Goal: Information Seeking & Learning: Stay updated

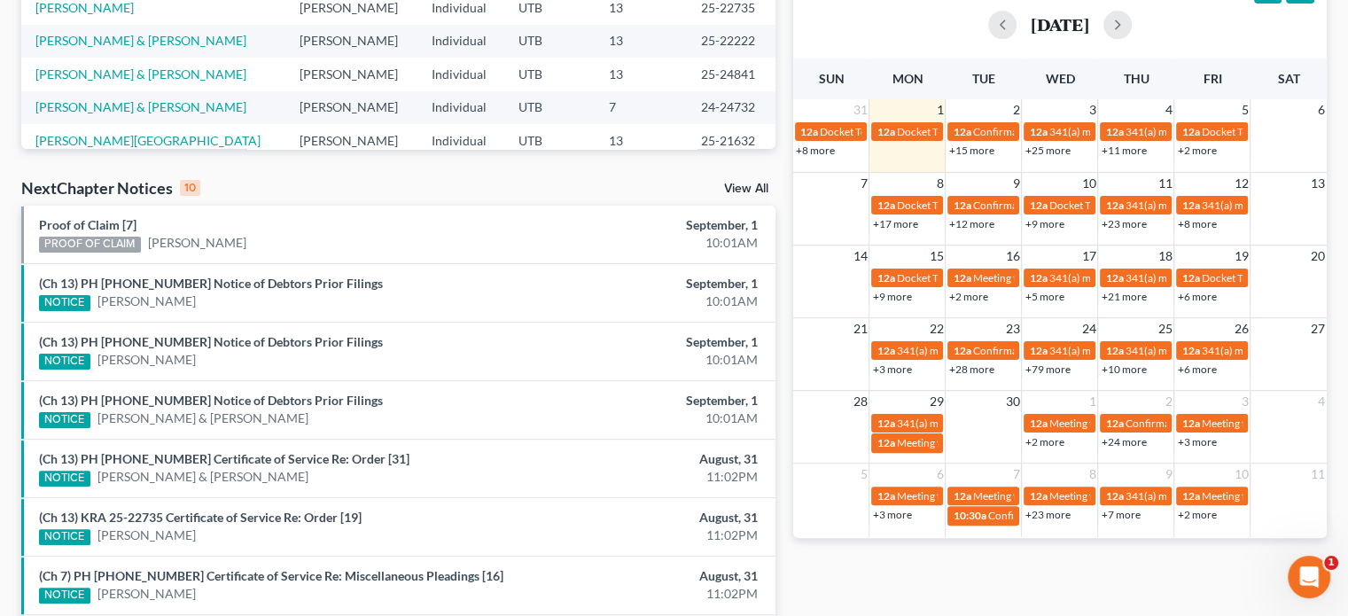
scroll to position [404, 0]
click at [57, 225] on link "Proof of Claim [7]" at bounding box center [87, 224] width 97 height 15
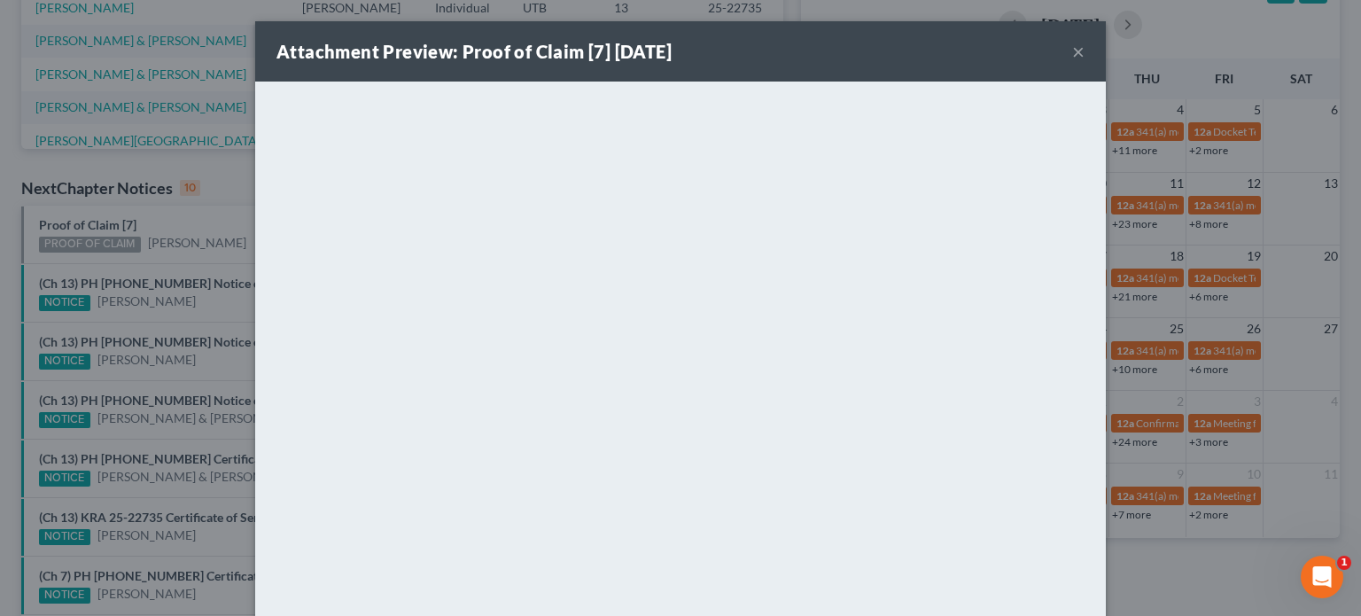
click at [113, 262] on div "Attachment Preview: Proof of Claim [7] [DATE] × <object ng-attr-data='[URL][DOM…" at bounding box center [680, 308] width 1361 height 616
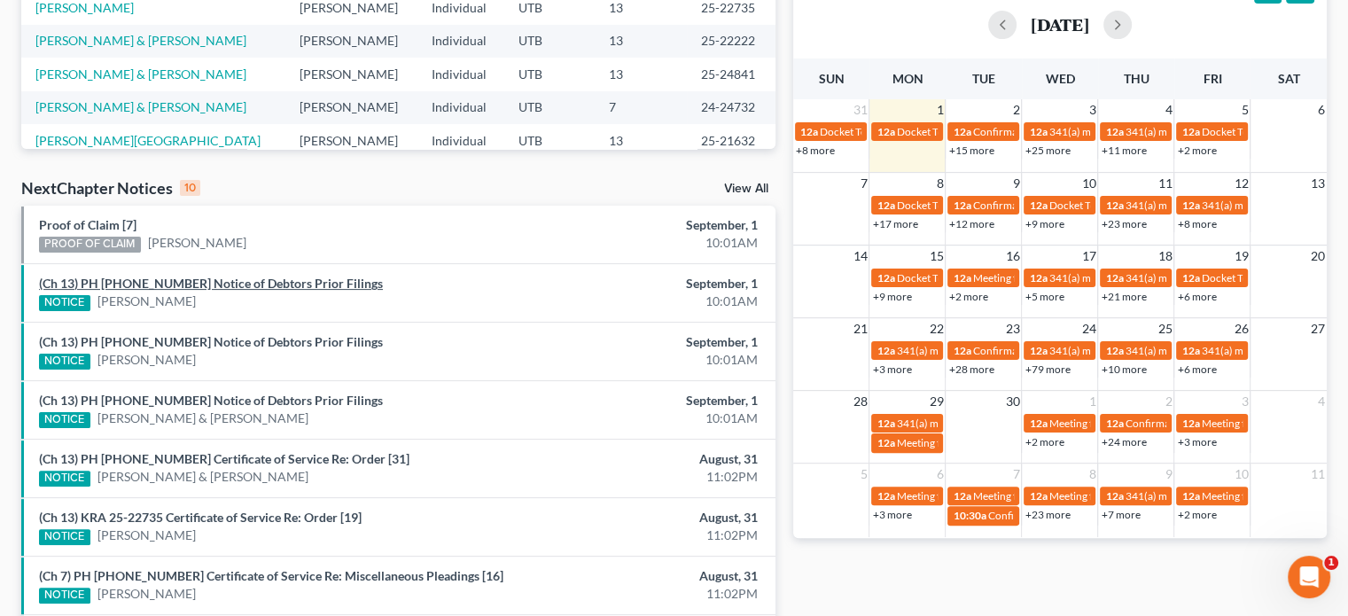
click at [128, 289] on link "(Ch 13) PH [PHONE_NUMBER] Notice of Debtors Prior Filings" at bounding box center [211, 283] width 344 height 15
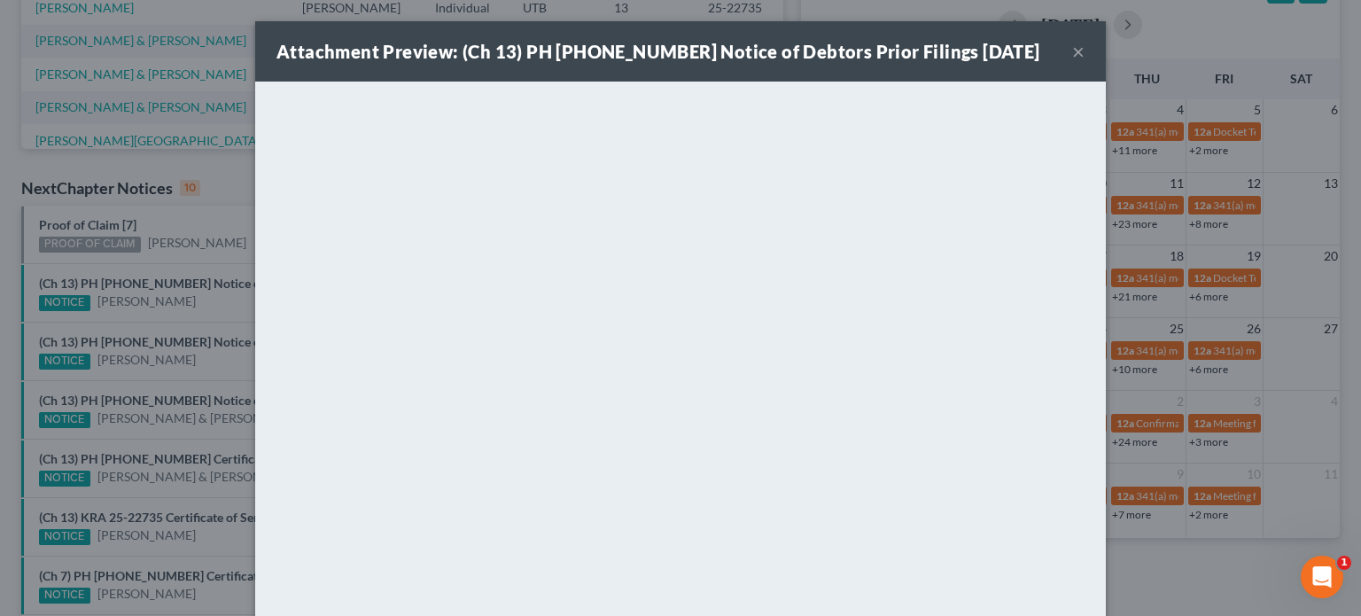
click at [143, 328] on div "Attachment Preview: (Ch 13) PH [PHONE_NUMBER] Notice of Debtors Prior Filings […" at bounding box center [680, 308] width 1361 height 616
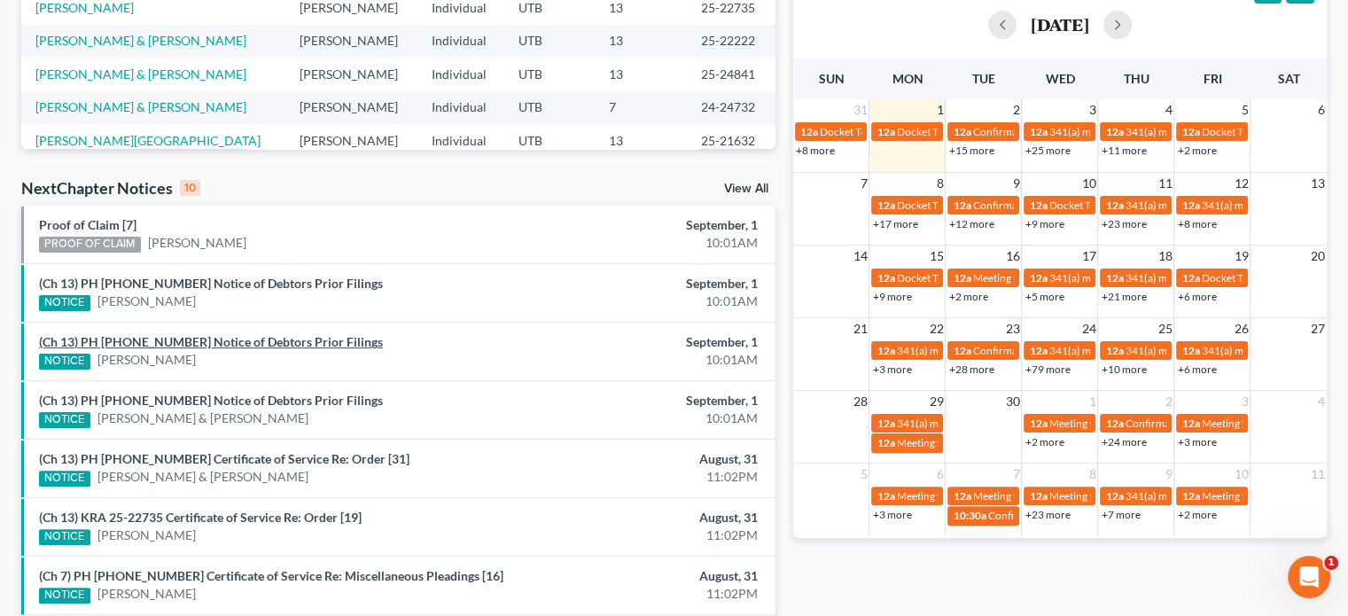
click at [155, 344] on link "(Ch 13) PH [PHONE_NUMBER] Notice of Debtors Prior Filings" at bounding box center [211, 341] width 344 height 15
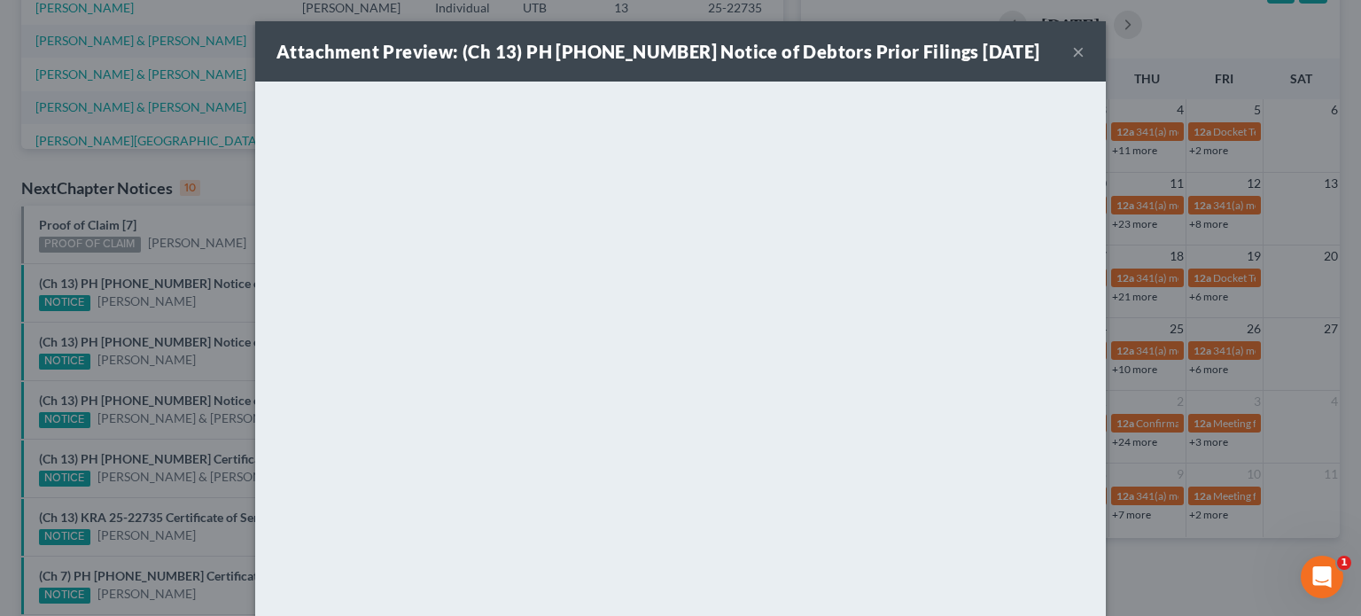
click at [167, 377] on div "Attachment Preview: (Ch 13) PH [PHONE_NUMBER] Notice of Debtors Prior Filings […" at bounding box center [680, 308] width 1361 height 616
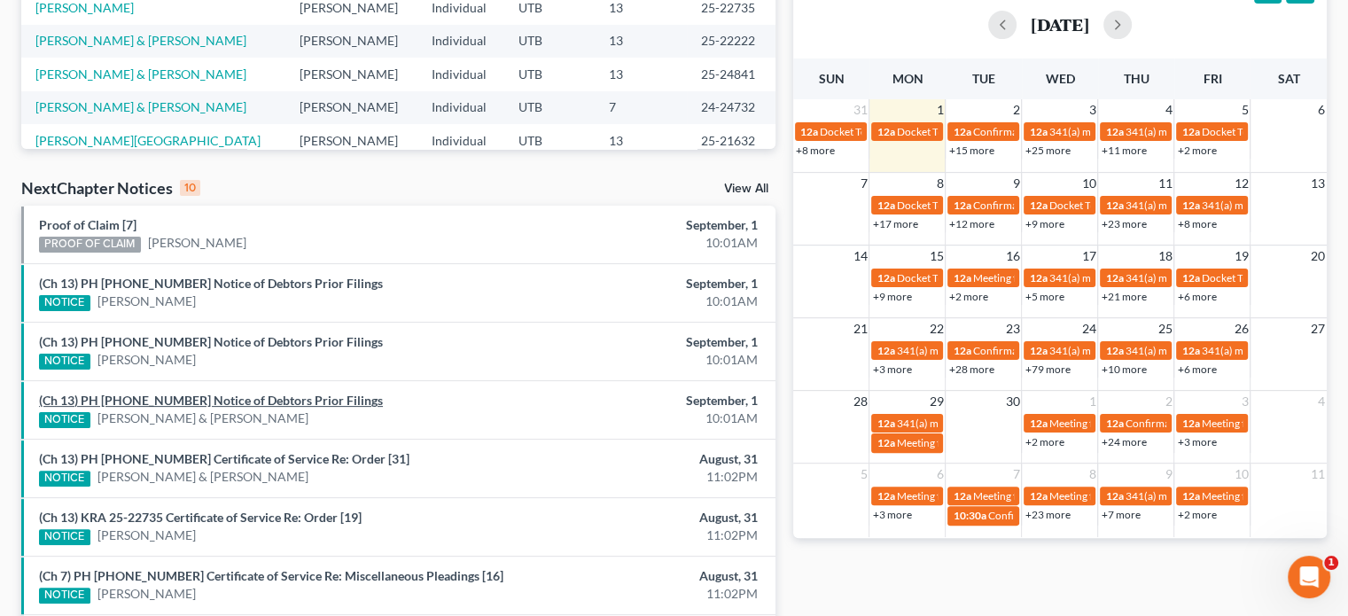
click at [167, 396] on link "(Ch 13) PH [PHONE_NUMBER] Notice of Debtors Prior Filings" at bounding box center [211, 399] width 344 height 15
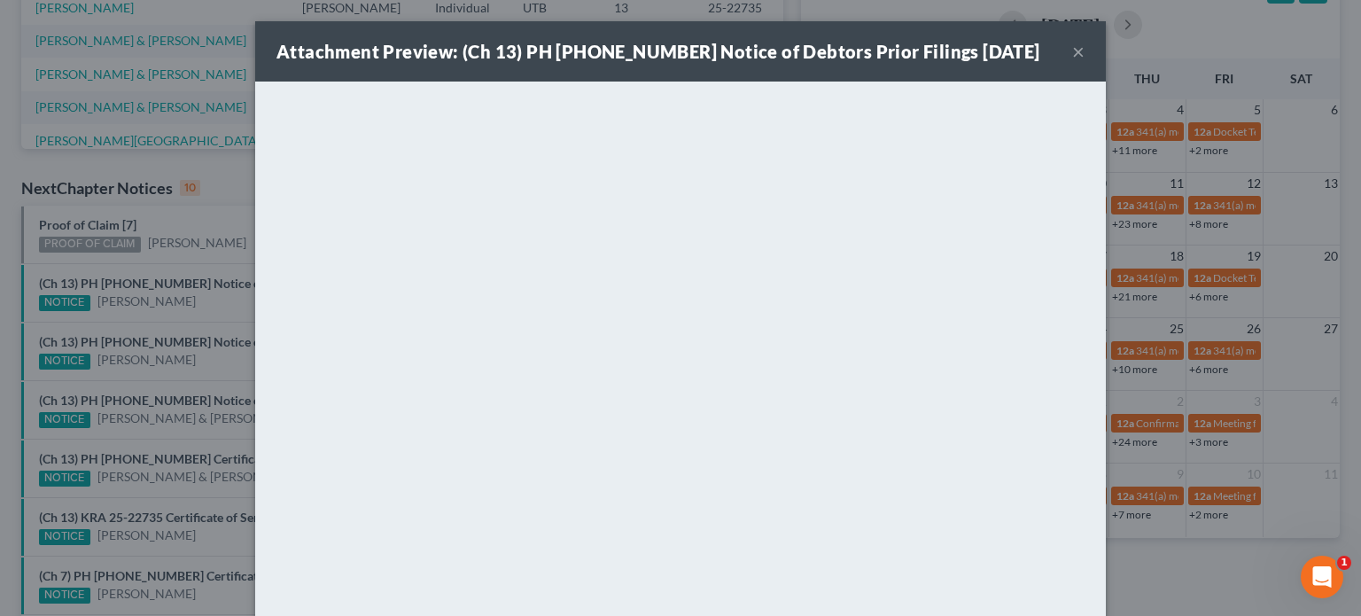
click at [192, 377] on div "Attachment Preview: (Ch 13) PH [PHONE_NUMBER] Notice of Debtors Prior Filings […" at bounding box center [680, 308] width 1361 height 616
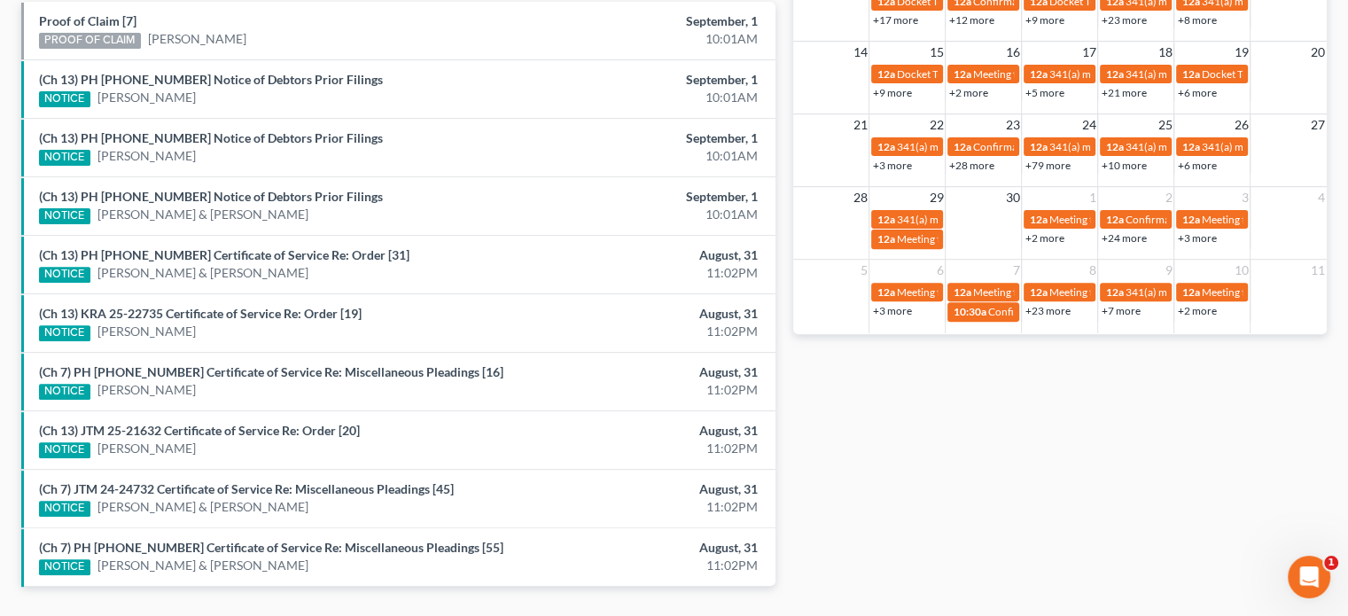
scroll to position [609, 0]
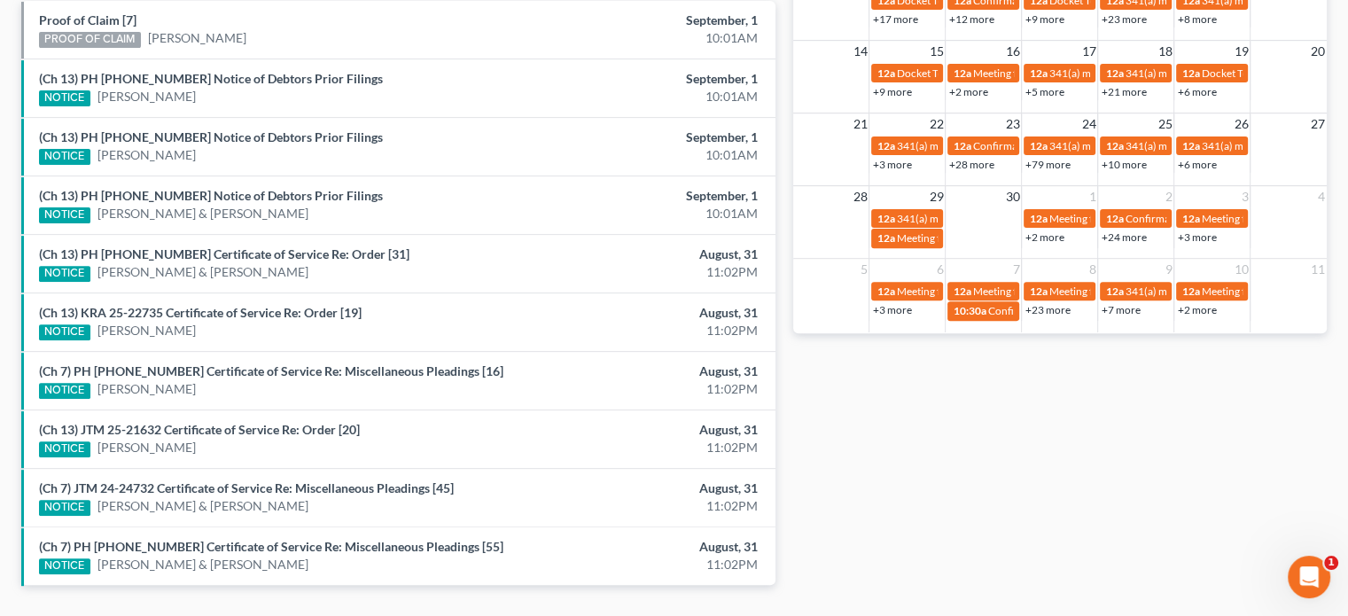
click at [198, 237] on li "(Ch 13) PH [PHONE_NUMBER] Certificate of Service Re: Order [31] NOTICE [PERSON_…" at bounding box center [398, 263] width 754 height 58
click at [197, 251] on link "(Ch 13) PH [PHONE_NUMBER] Certificate of Service Re: Order [31]" at bounding box center [224, 253] width 370 height 15
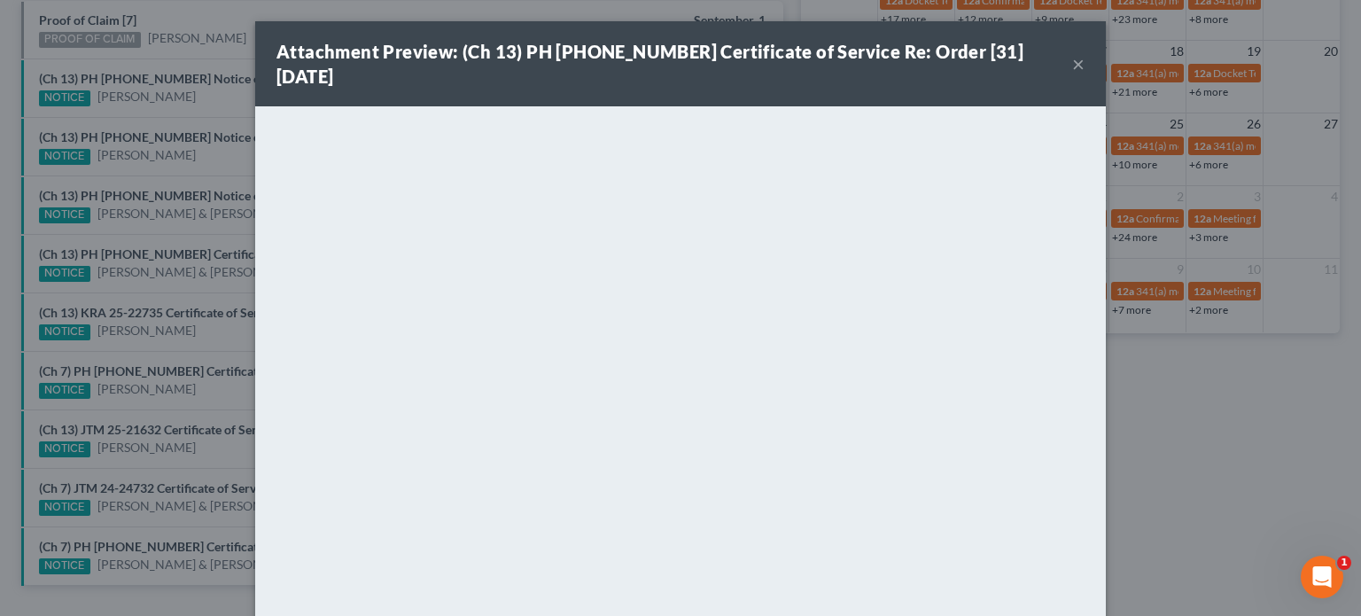
click at [182, 314] on div "Attachment Preview: (Ch 13) PH [PHONE_NUMBER] Certificate of Service Re: Order …" at bounding box center [680, 308] width 1361 height 616
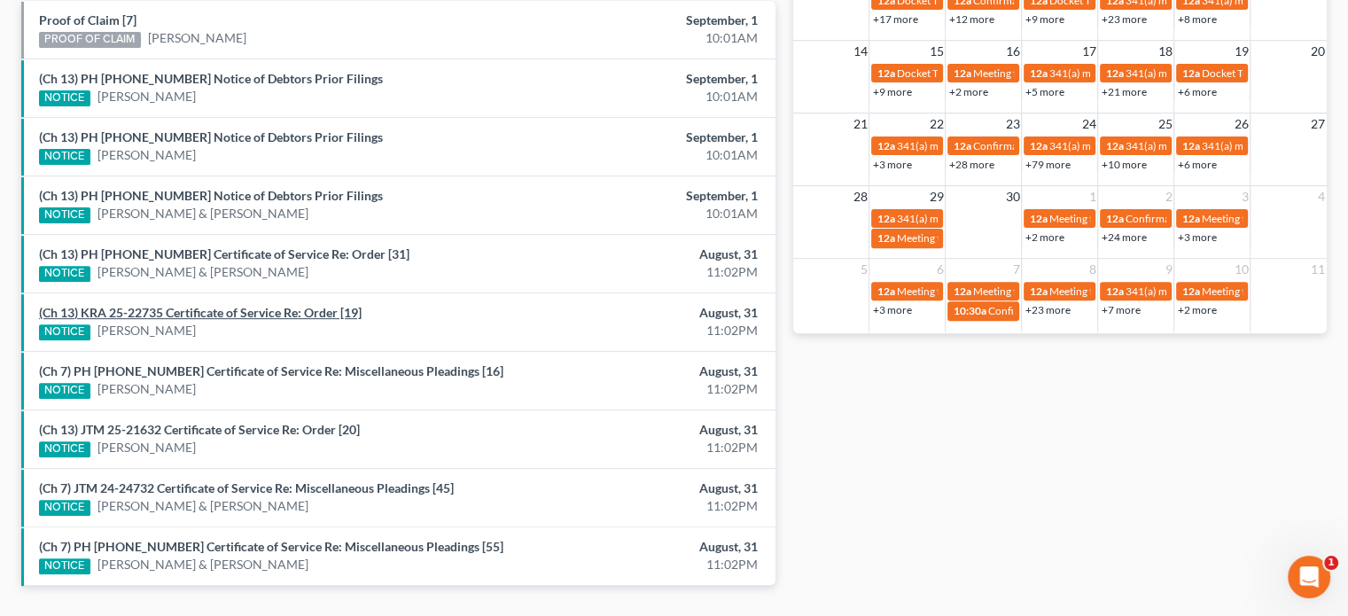
click at [182, 314] on link "(Ch 13) KRA 25-22735 Certificate of Service Re: Order [19]" at bounding box center [200, 312] width 322 height 15
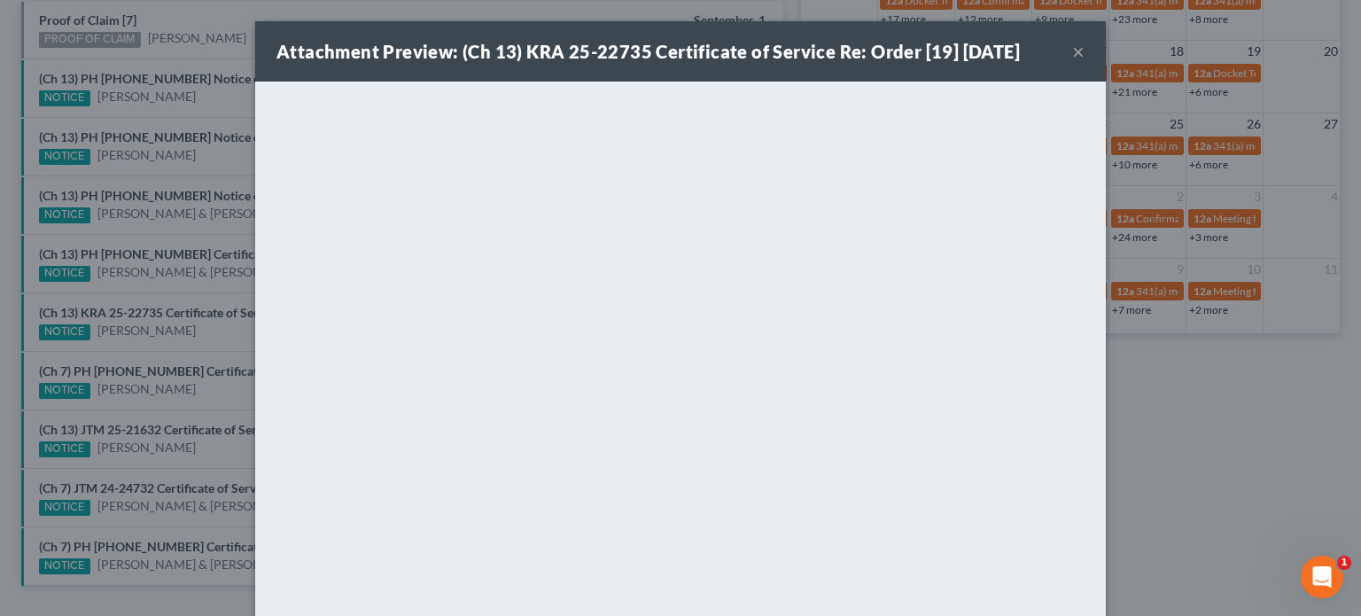
click at [188, 341] on div "Attachment Preview: (Ch 13) KRA 25-22735 Certificate of Service Re: Order [19] …" at bounding box center [680, 308] width 1361 height 616
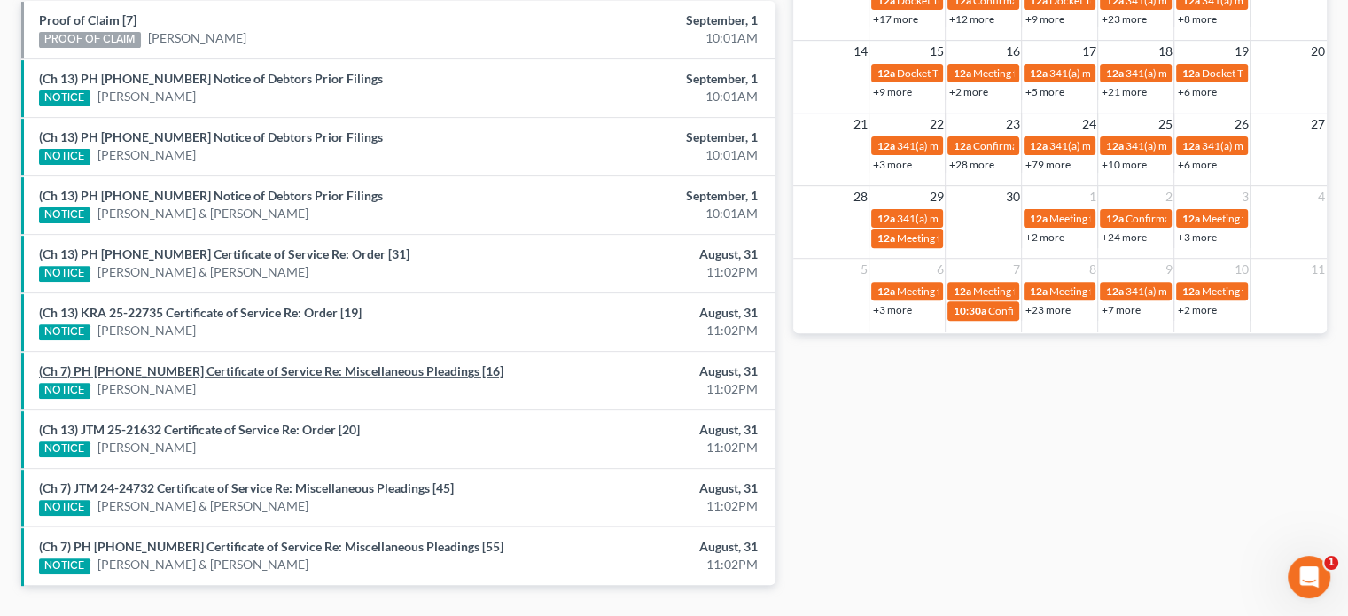
click at [182, 367] on link "(Ch 7) PH [PHONE_NUMBER] Certificate of Service Re: Miscellaneous Pleadings [16]" at bounding box center [271, 370] width 464 height 15
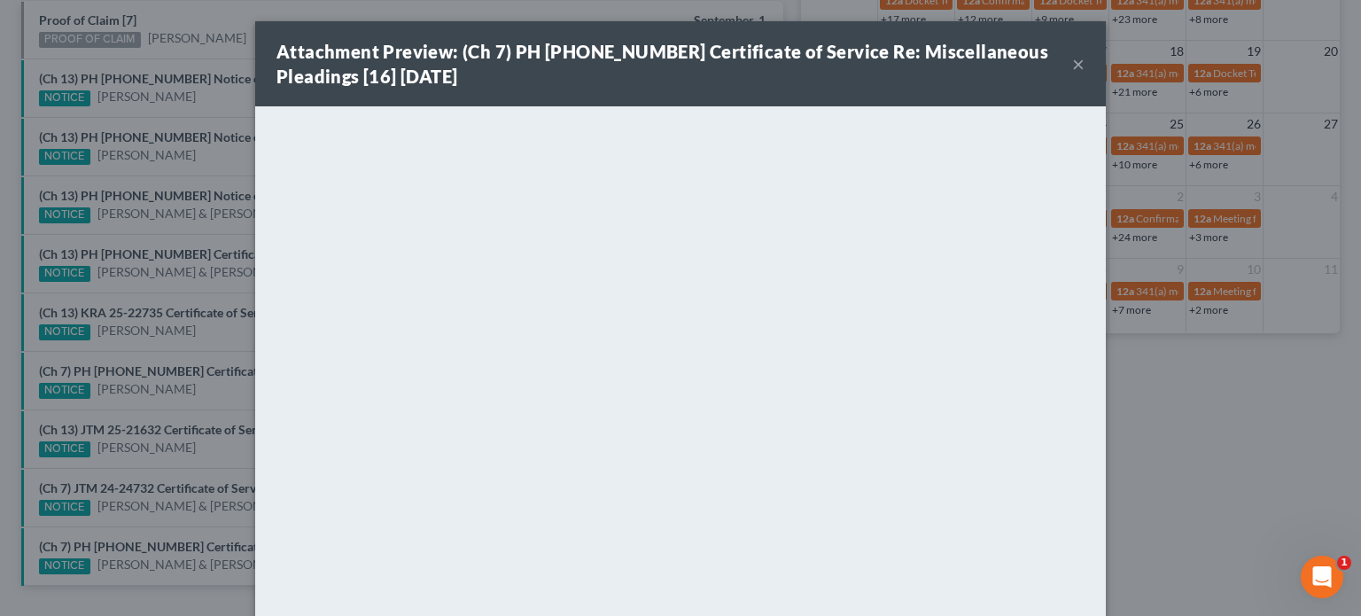
click at [210, 345] on div "Attachment Preview: (Ch 7) PH [PHONE_NUMBER] Certificate of Service Re: Miscell…" at bounding box center [680, 308] width 1361 height 616
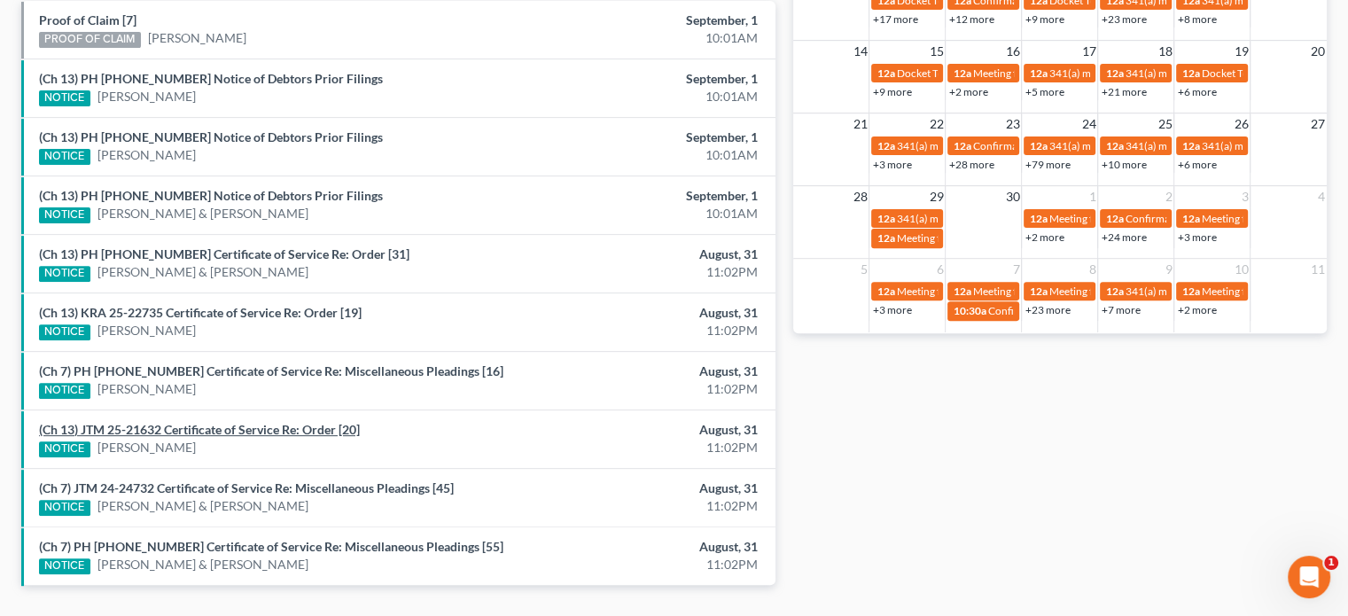
click at [206, 423] on link "(Ch 13) JTM 25-21632 Certificate of Service Re: Order [20]" at bounding box center [199, 429] width 321 height 15
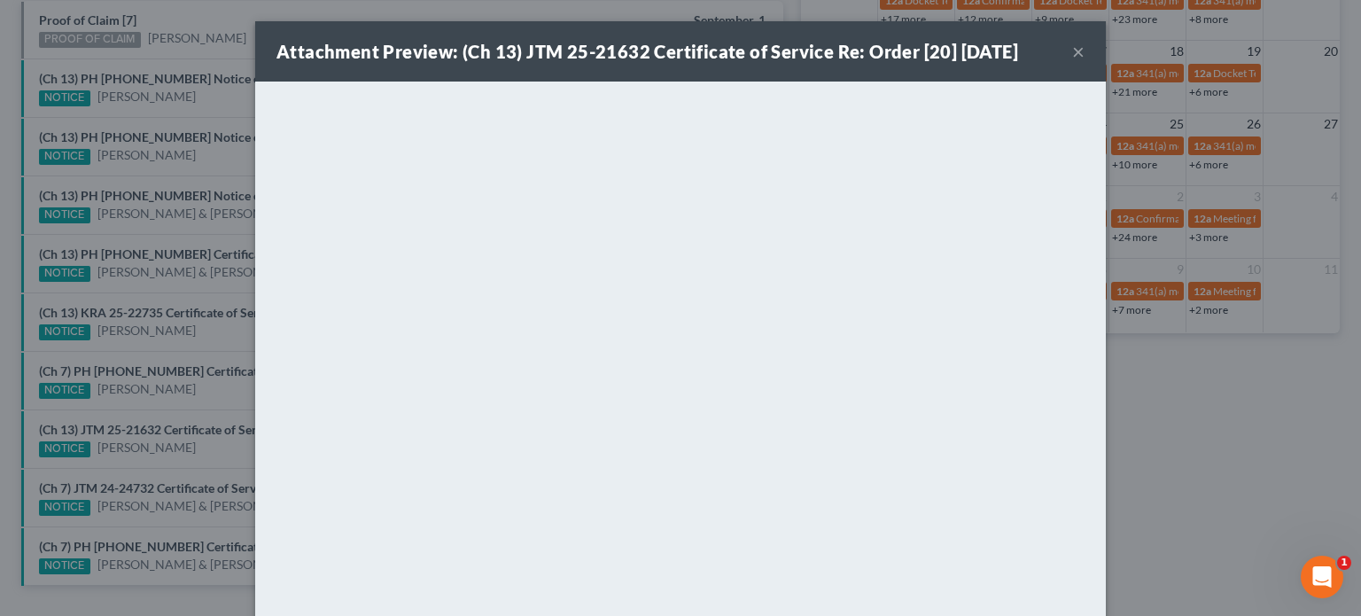
click at [217, 384] on div "Attachment Preview: (Ch 13) JTM 25-21632 Certificate of Service Re: Order [20] …" at bounding box center [680, 308] width 1361 height 616
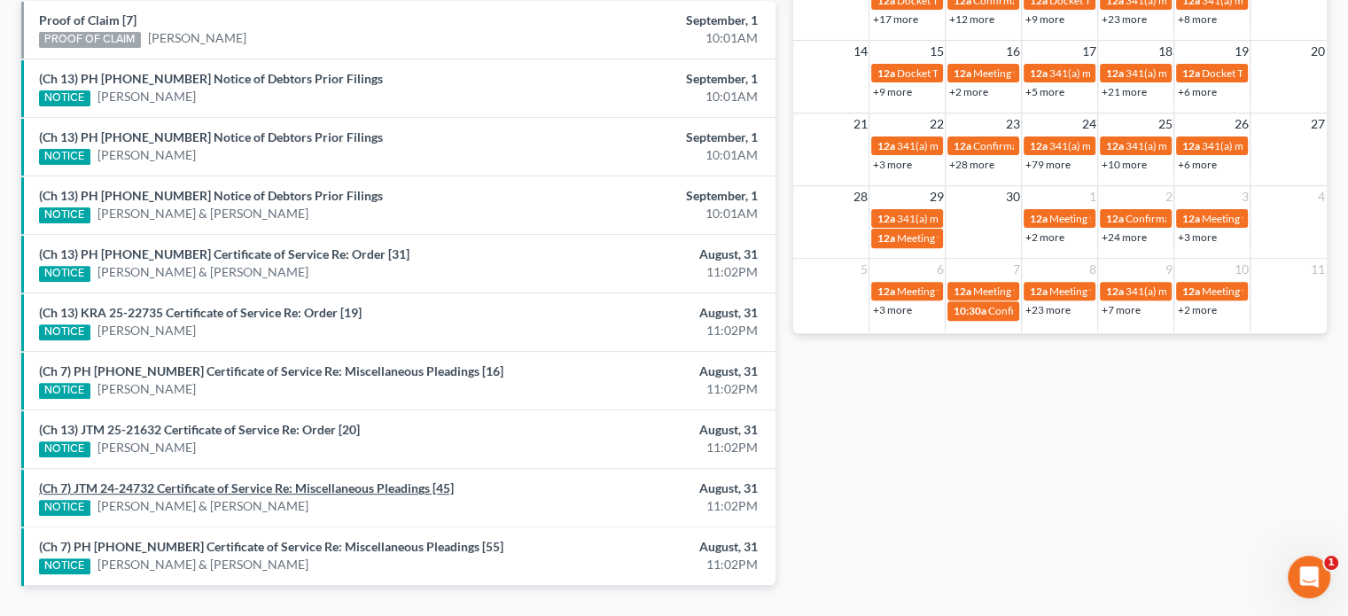
click at [205, 481] on link "(Ch 7) JTM 24-24732 Certificate of Service Re: Miscellaneous Pleadings [45]" at bounding box center [246, 487] width 415 height 15
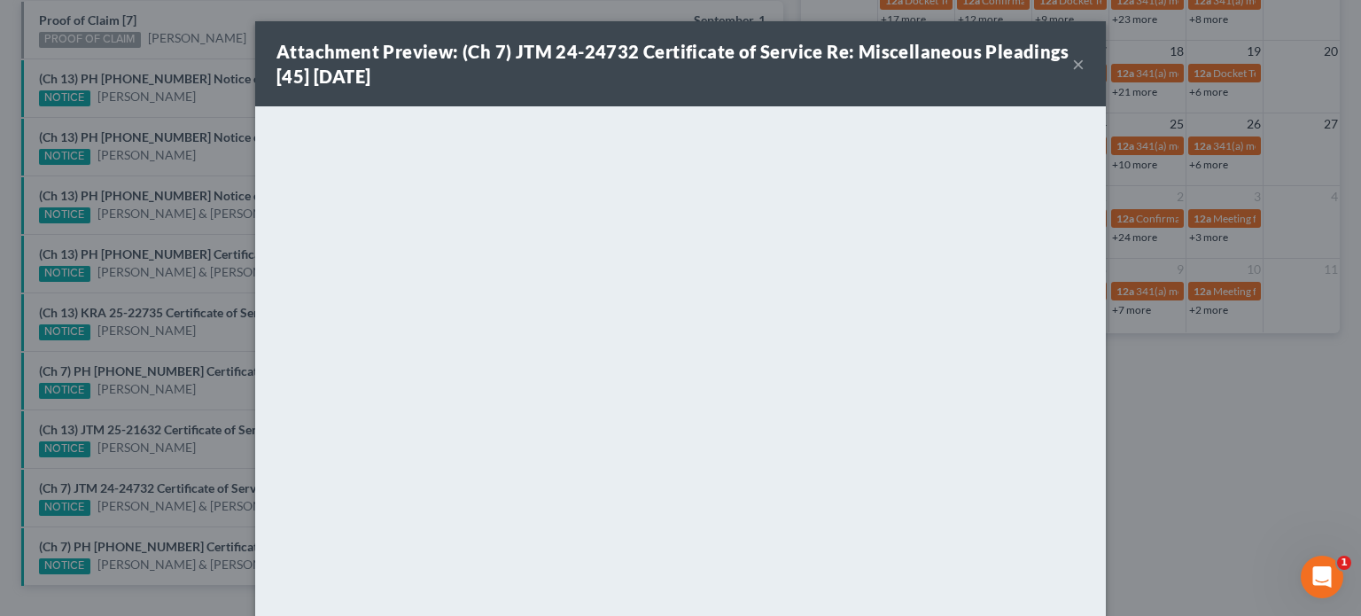
click at [194, 454] on div "Attachment Preview: (Ch 7) JTM 24-24732 Certificate of Service Re: Miscellaneou…" at bounding box center [680, 308] width 1361 height 616
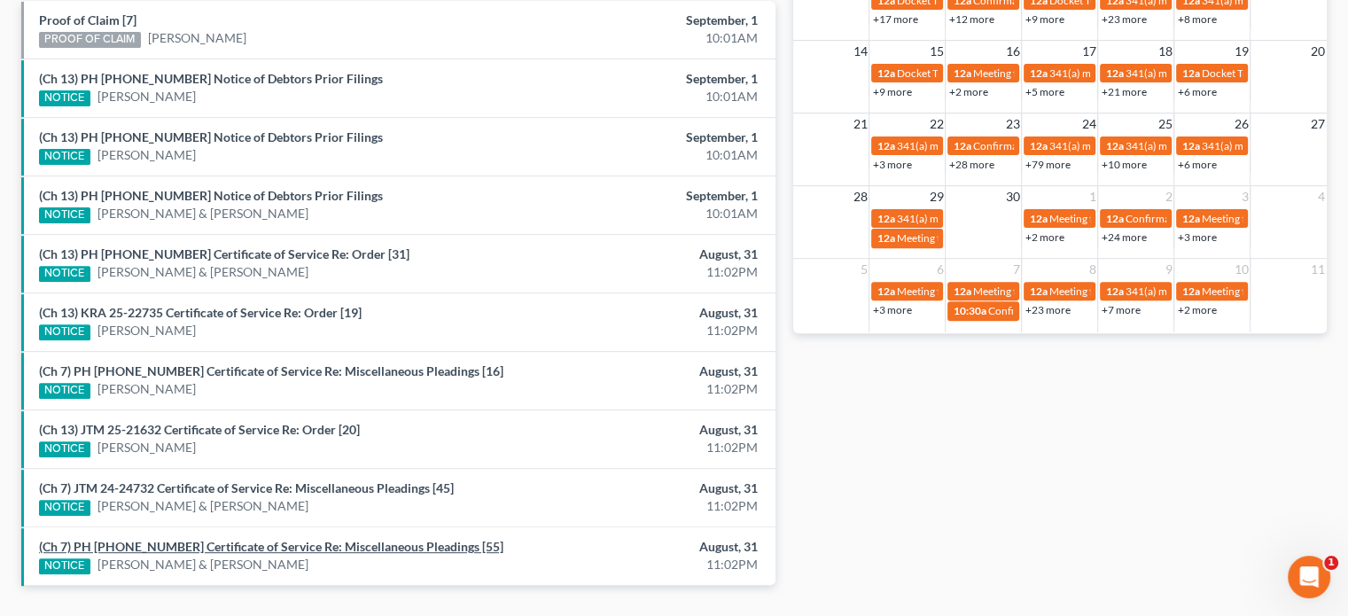
click at [199, 541] on link "(Ch 7) PH [PHONE_NUMBER] Certificate of Service Re: Miscellaneous Pleadings [55]" at bounding box center [271, 546] width 464 height 15
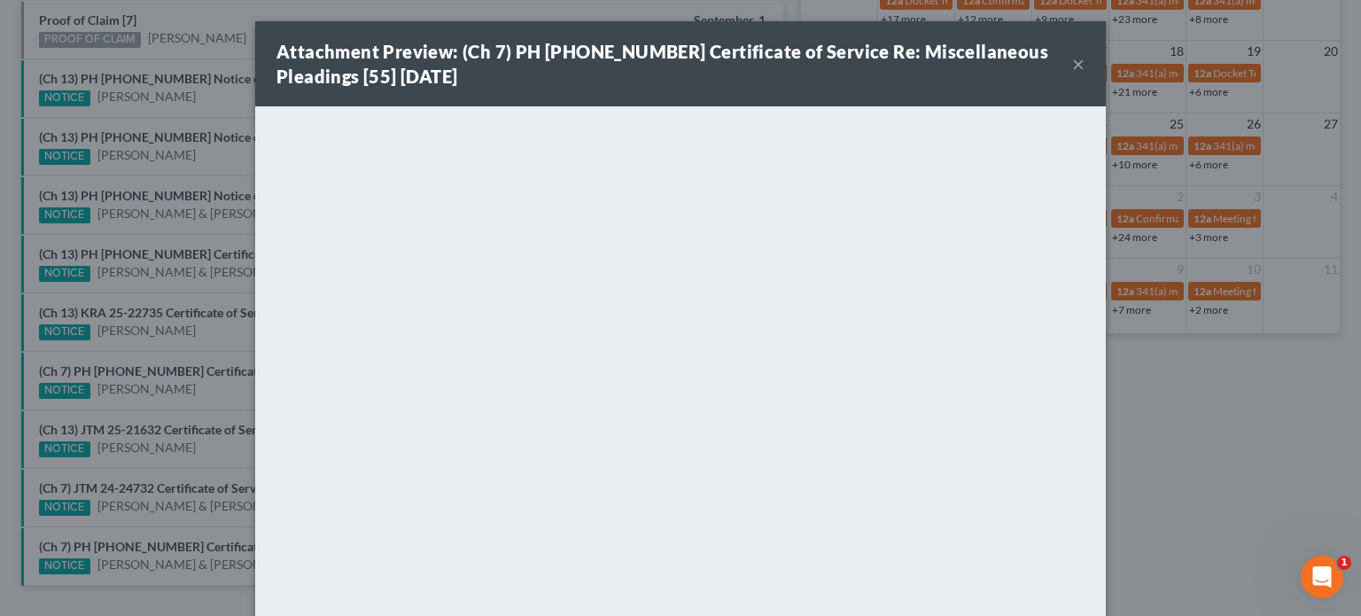
click at [199, 402] on div "Attachment Preview: (Ch 7) PH [PHONE_NUMBER] Certificate of Service Re: Miscell…" at bounding box center [680, 308] width 1361 height 616
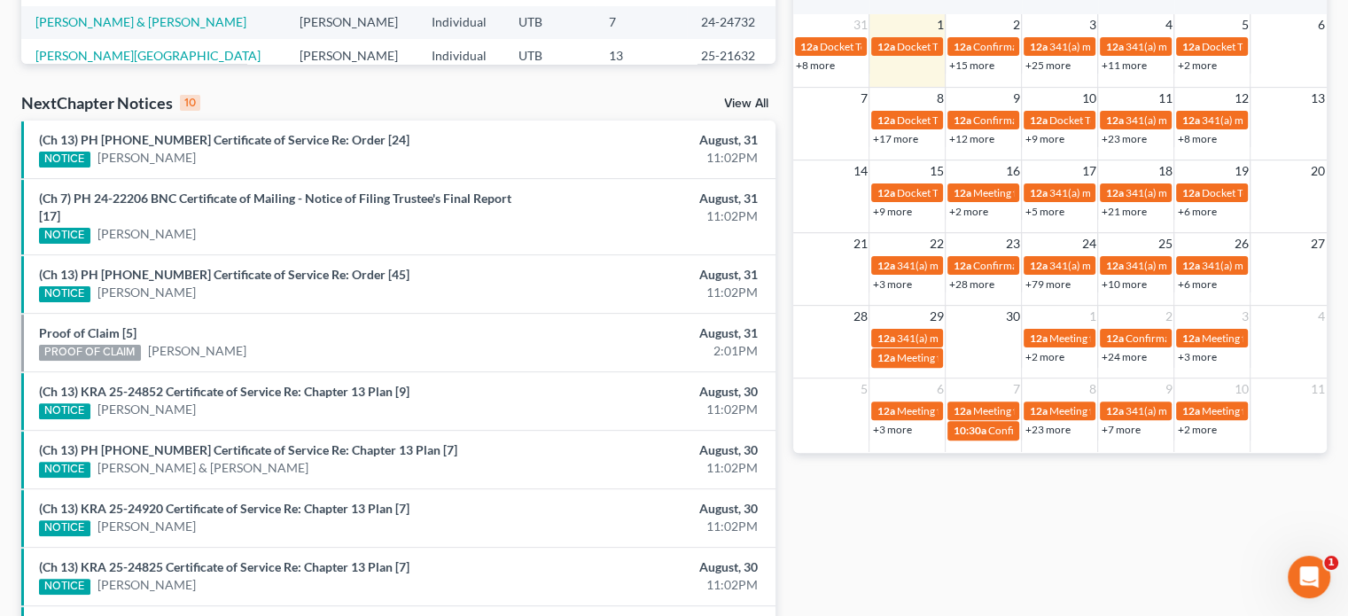
scroll to position [487, 0]
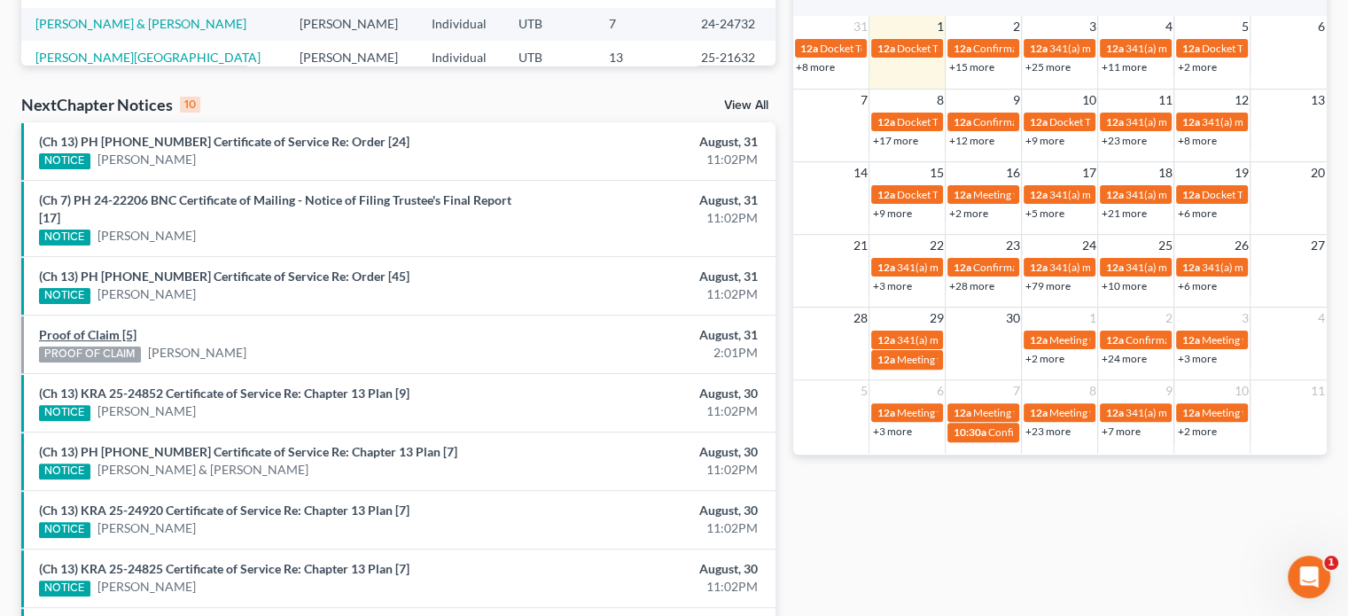
click at [103, 332] on link "Proof of Claim [5]" at bounding box center [87, 334] width 97 height 15
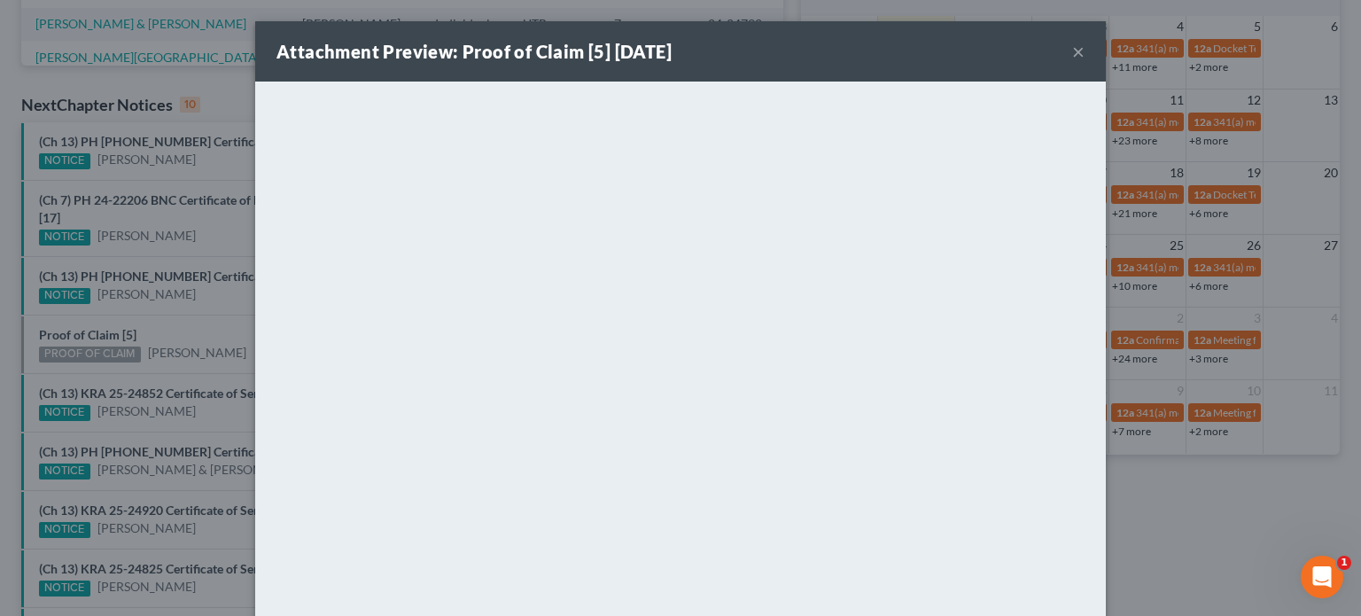
click at [184, 326] on div "Attachment Preview: Proof of Claim [5] 08/31/2025 × <object ng-attr-data='https…" at bounding box center [680, 308] width 1361 height 616
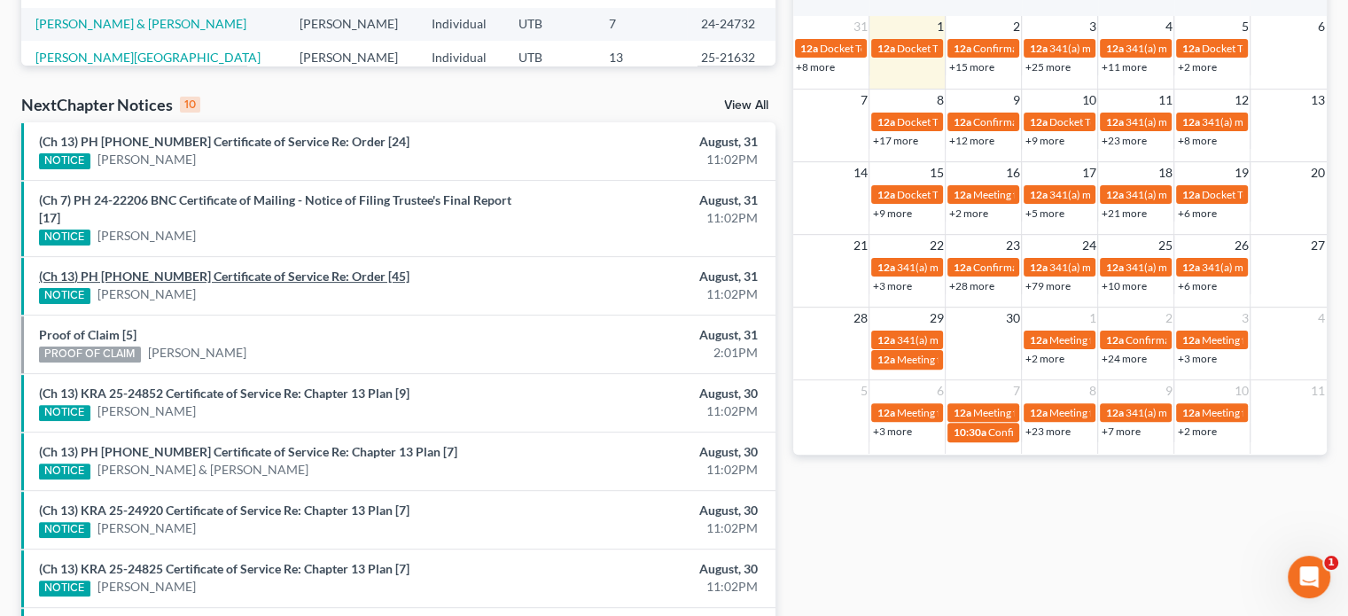
click at [168, 268] on link "(Ch 13) PH 25-20089 Certificate of Service Re: Order [45]" at bounding box center [224, 275] width 370 height 15
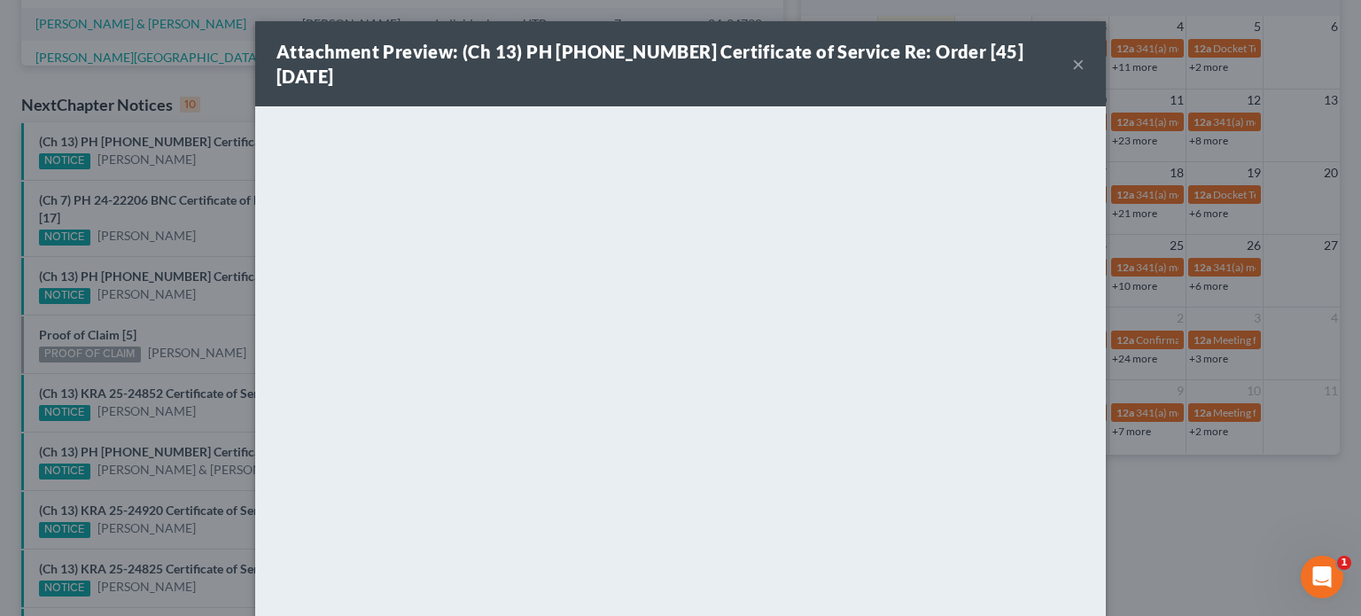
click at [193, 258] on div "Attachment Preview: (Ch 13) PH 25-20089 Certificate of Service Re: Order [45] 0…" at bounding box center [680, 308] width 1361 height 616
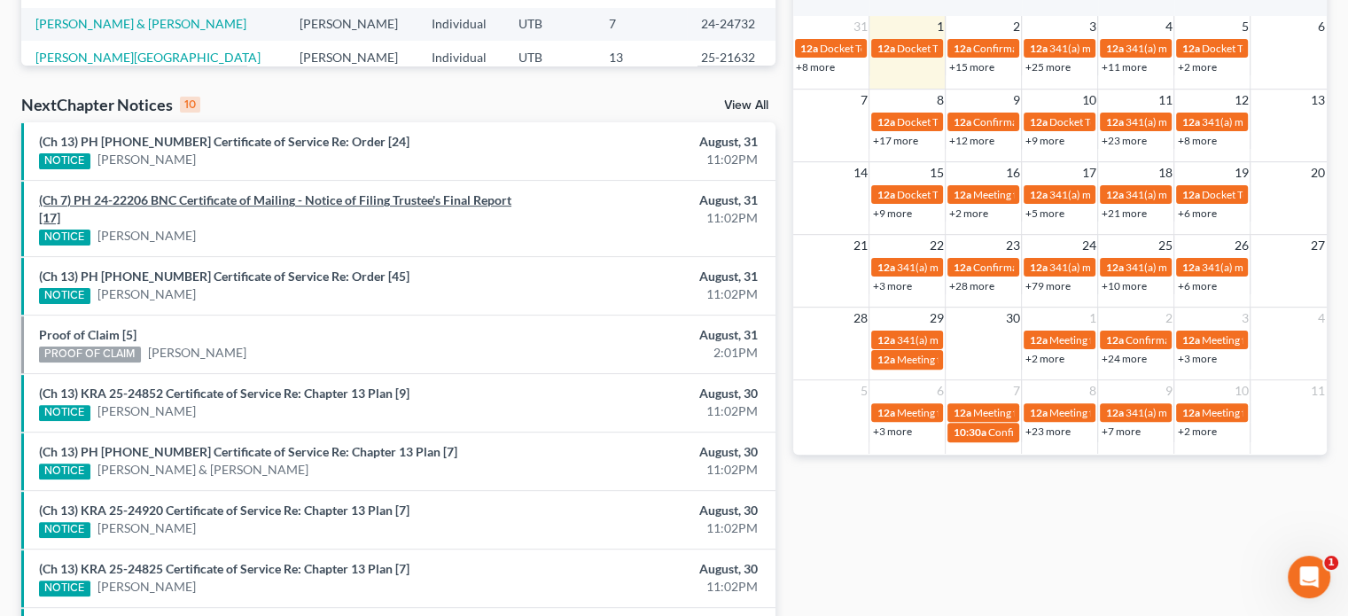
click at [298, 198] on link "(Ch 7) PH 24-22206 BNC Certificate of Mailing - Notice of Filing Trustee's Fina…" at bounding box center [275, 208] width 472 height 33
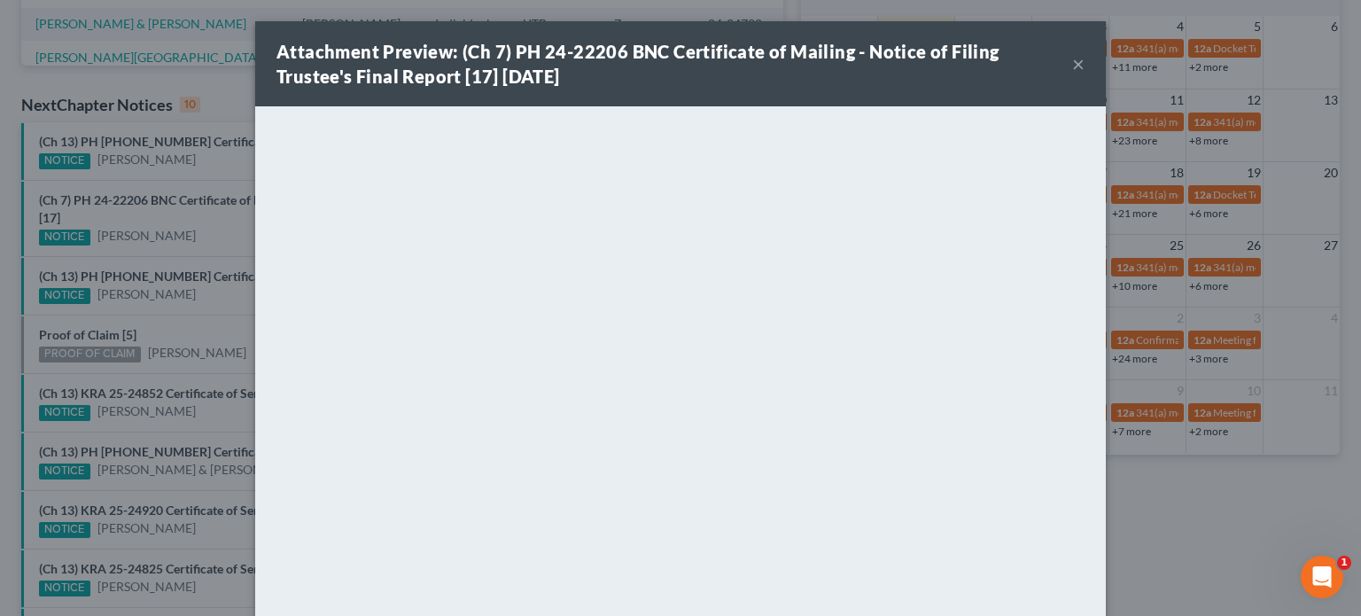
click at [199, 163] on div "Attachment Preview: (Ch 7) PH 24-22206 BNC Certificate of Mailing - Notice of F…" at bounding box center [680, 308] width 1361 height 616
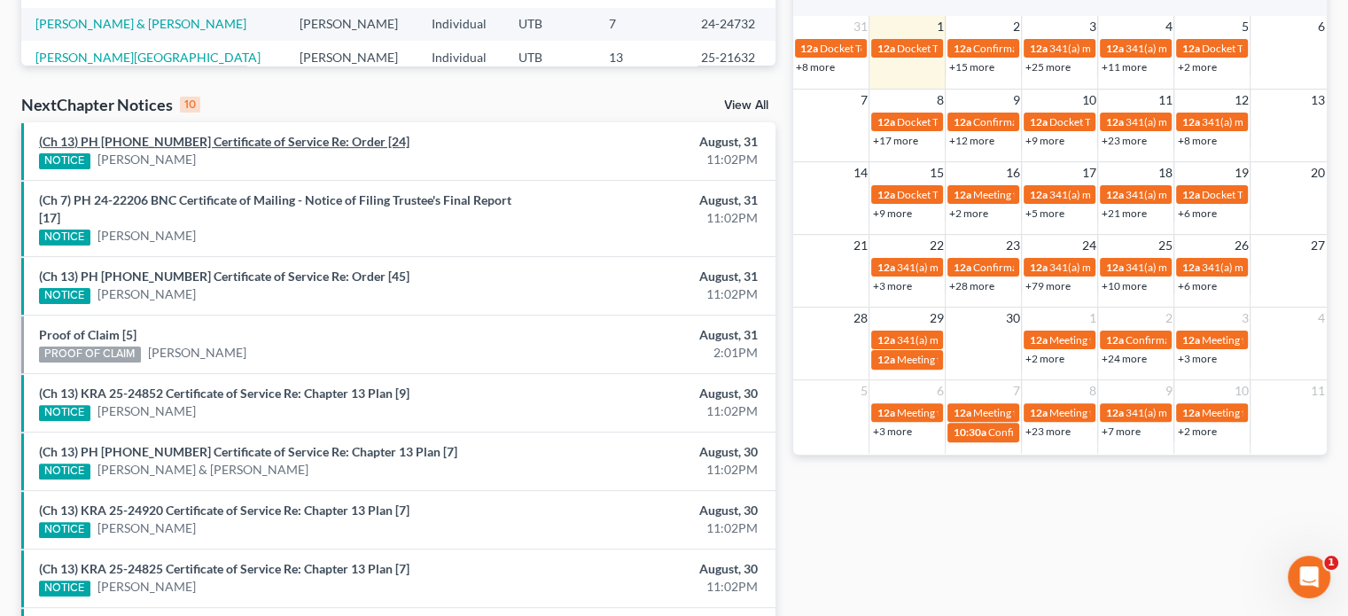
click at [203, 144] on link "(Ch 13) PH 24-26729 Certificate of Service Re: Order [24]" at bounding box center [224, 141] width 370 height 15
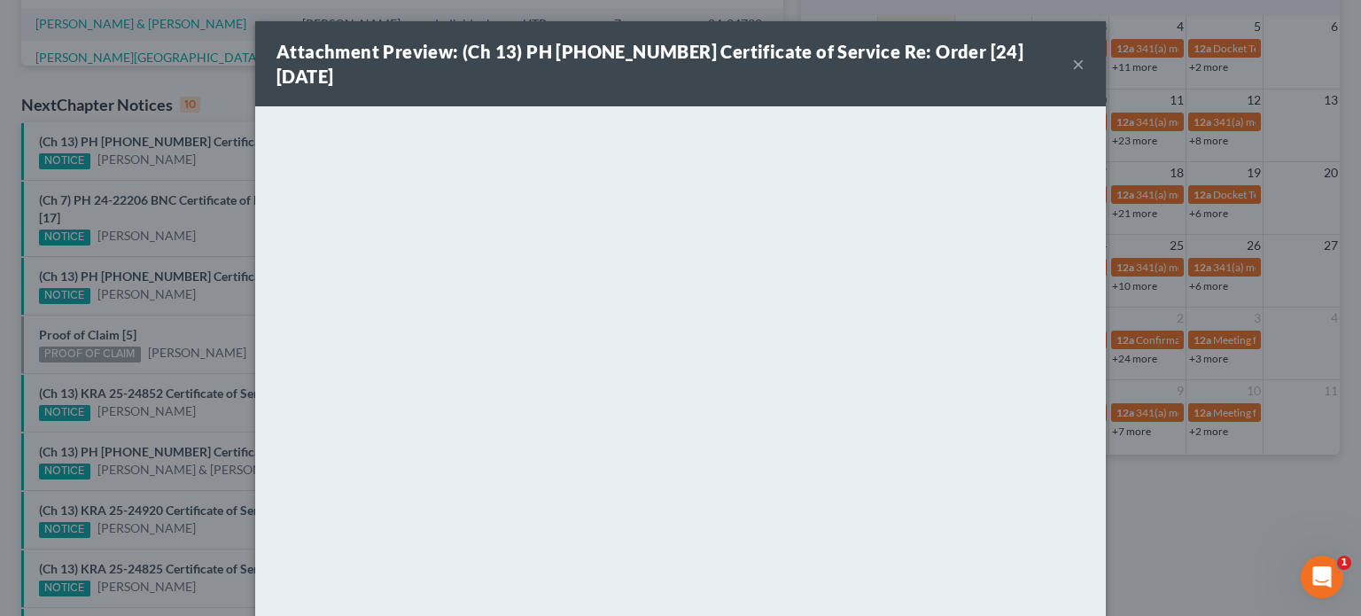
click at [218, 164] on div "Attachment Preview: (Ch 13) PH 24-26729 Certificate of Service Re: Order [24] 0…" at bounding box center [680, 308] width 1361 height 616
